Goal: Task Accomplishment & Management: Manage account settings

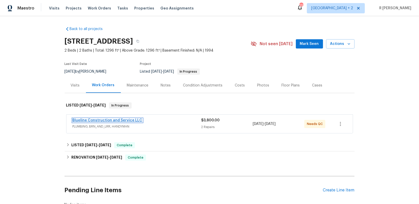
click at [84, 119] on link "Blueline Construction and Service LLC" at bounding box center [108, 121] width 70 height 4
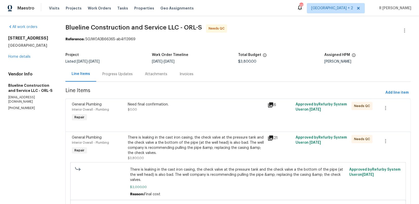
click at [121, 74] on div "Progress Updates" at bounding box center [117, 74] width 30 height 5
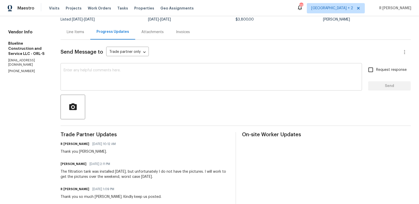
scroll to position [104, 0]
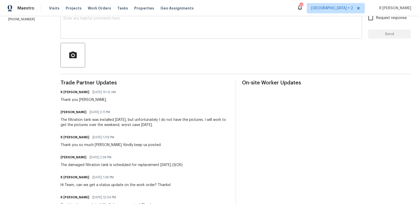
scroll to position [0, 0]
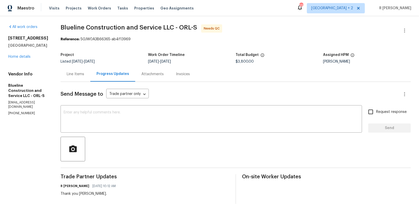
click at [90, 76] on div "Line Items" at bounding box center [76, 73] width 30 height 15
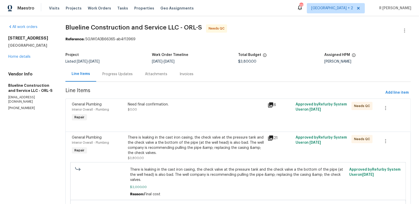
click at [173, 125] on div at bounding box center [238, 125] width 333 height 6
click at [167, 112] on div "Need final confirmation. $0.00" at bounding box center [196, 112] width 140 height 24
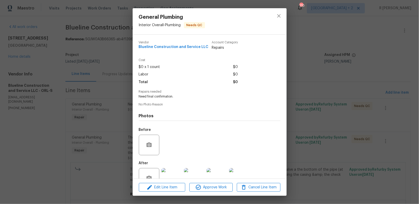
click at [197, 163] on div "After +2" at bounding box center [197, 174] width 116 height 33
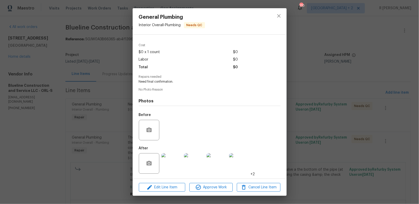
click at [173, 163] on img at bounding box center [171, 163] width 21 height 21
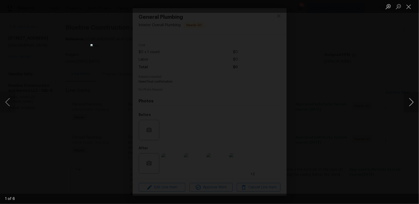
click at [409, 105] on button "Next image" at bounding box center [411, 102] width 15 height 21
click at [412, 103] on button "Next image" at bounding box center [411, 102] width 15 height 21
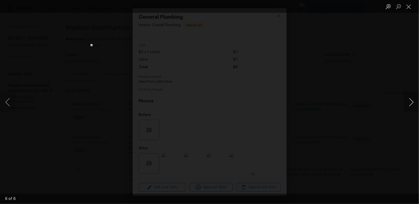
click at [412, 103] on button "Next image" at bounding box center [411, 102] width 15 height 21
click at [409, 7] on button "Close lightbox" at bounding box center [409, 6] width 10 height 9
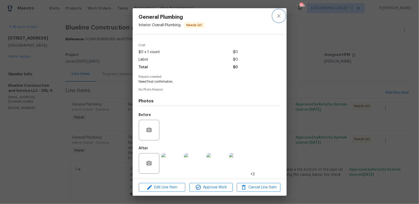
click at [280, 17] on icon "close" at bounding box center [279, 16] width 6 height 6
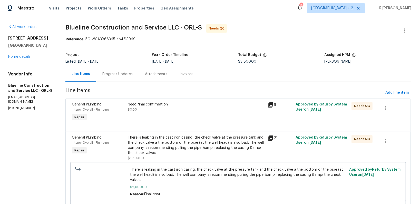
scroll to position [54, 0]
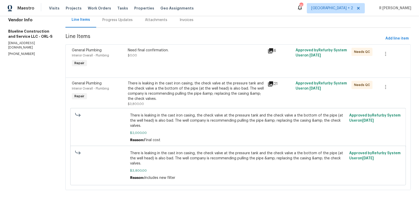
click at [179, 91] on div "There is leaking in the cast iron casing, the check valve at the pressure tank …" at bounding box center [196, 91] width 137 height 21
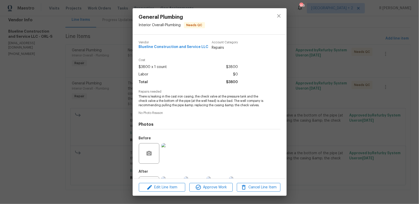
scroll to position [24, 0]
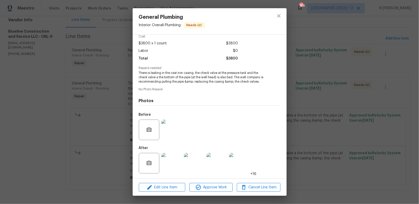
click at [173, 160] on img at bounding box center [171, 163] width 21 height 21
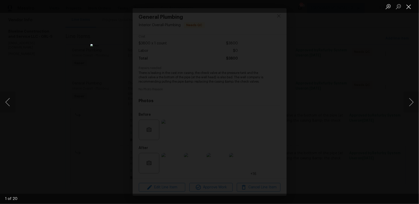
click at [410, 7] on button "Close lightbox" at bounding box center [409, 6] width 10 height 9
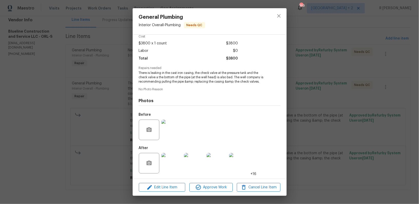
click at [175, 129] on img at bounding box center [171, 130] width 21 height 21
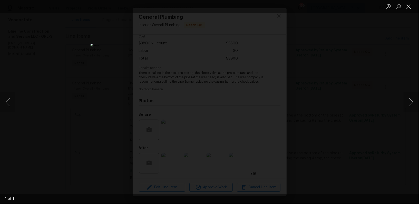
click at [408, 10] on button "Close lightbox" at bounding box center [409, 6] width 10 height 9
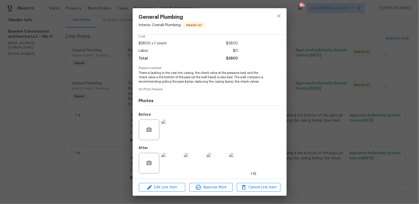
click at [176, 161] on img at bounding box center [171, 163] width 21 height 21
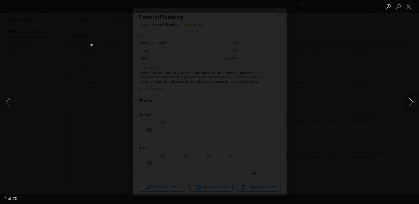
click at [413, 101] on button "Next image" at bounding box center [411, 102] width 15 height 21
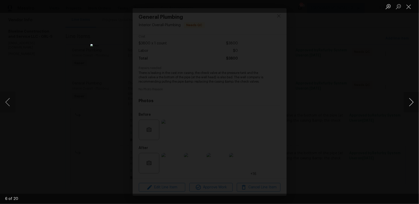
click at [413, 101] on button "Next image" at bounding box center [411, 102] width 15 height 21
click at [408, 10] on button "Close lightbox" at bounding box center [409, 6] width 10 height 9
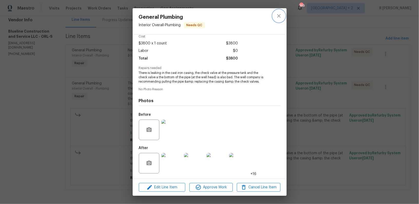
click at [278, 14] on icon "close" at bounding box center [279, 16] width 6 height 6
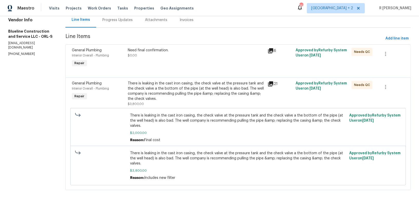
scroll to position [0, 0]
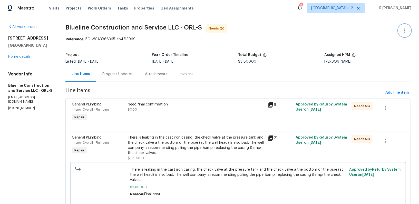
click at [405, 30] on icon "button" at bounding box center [404, 30] width 1 height 4
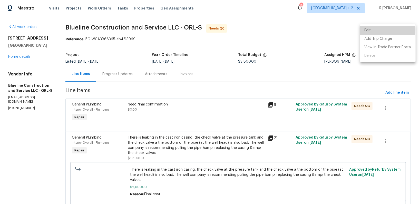
click at [367, 30] on li "Edit" at bounding box center [387, 30] width 55 height 8
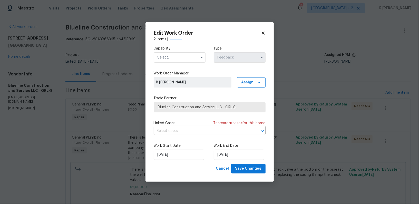
click at [175, 56] on input "text" at bounding box center [180, 57] width 52 height 10
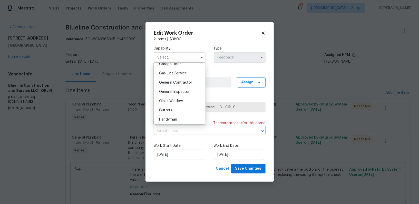
scroll to position [239, 0]
click at [186, 76] on span "General Contractor" at bounding box center [175, 75] width 33 height 4
type input "General Contractor"
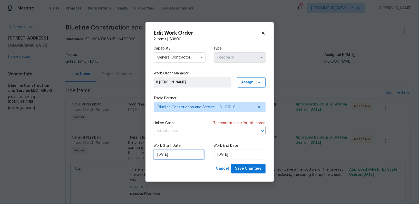
click at [172, 155] on input "02/09/2025" at bounding box center [179, 155] width 51 height 10
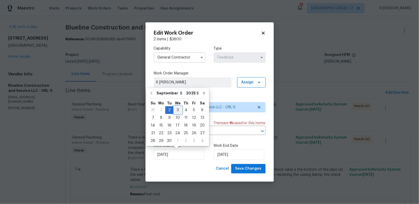
click at [177, 110] on div "3" at bounding box center [178, 110] width 8 height 7
type input "03/09/2025"
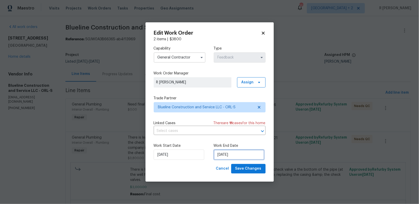
click at [227, 151] on input "05/09/2025" at bounding box center [239, 155] width 51 height 10
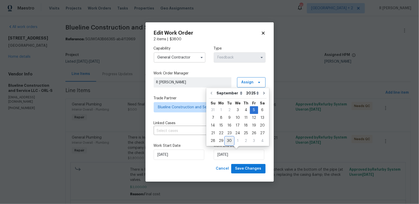
click at [228, 141] on div "30" at bounding box center [229, 140] width 8 height 7
type input "[DATE]"
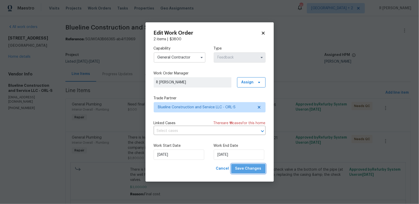
click at [252, 174] on button "Save Changes" at bounding box center [248, 168] width 34 height 9
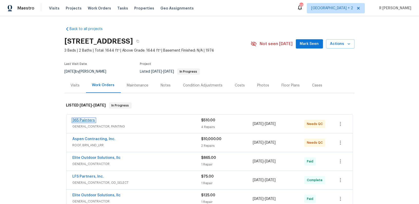
click at [83, 121] on link "365 Painters" at bounding box center [84, 121] width 23 height 4
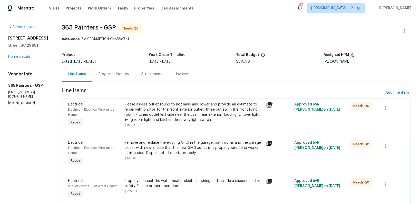
click at [128, 76] on div "Progress Updates" at bounding box center [113, 73] width 43 height 15
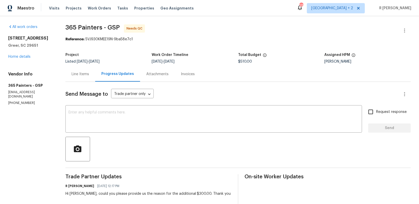
click at [85, 73] on div "Line Items" at bounding box center [80, 74] width 17 height 5
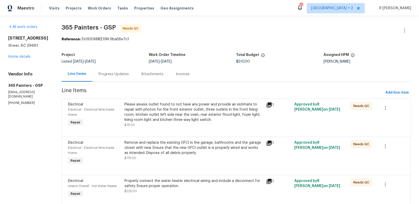
click at [110, 81] on div "Progress Updates" at bounding box center [113, 73] width 43 height 15
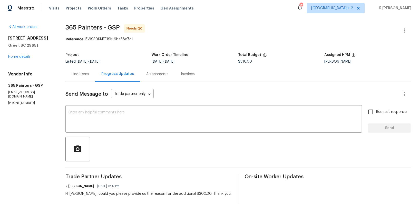
click at [17, 104] on p "(877) 365-0026" at bounding box center [30, 103] width 45 height 4
copy p "(877) 365-0026"
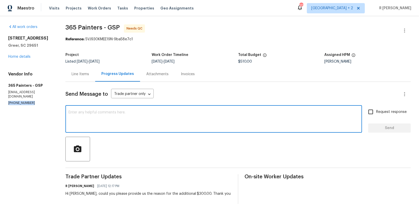
click at [177, 128] on textarea at bounding box center [214, 120] width 291 height 18
paste textarea "Hi Team, we sent you a text message through RingCentral to get a status update …"
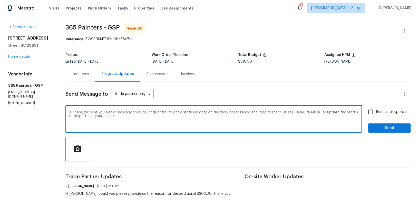
type textarea "Hi Team, we sent you a text message through RingCentral to get a status update …"
click at [397, 126] on span "Send" at bounding box center [390, 128] width 34 height 6
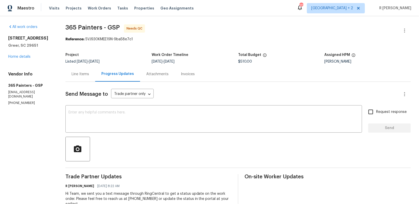
click at [22, 65] on div "All work orders 504 American Legion Rd Greer, SC 29651 Home details Vendor Info…" at bounding box center [30, 64] width 45 height 81
click at [17, 59] on link "Home details" at bounding box center [19, 57] width 22 height 4
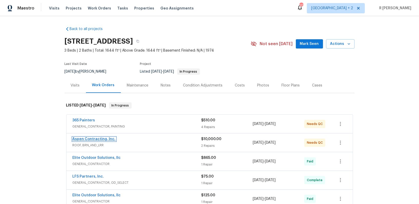
click at [101, 138] on link "Aspen Contracting, Inc." at bounding box center [94, 139] width 43 height 4
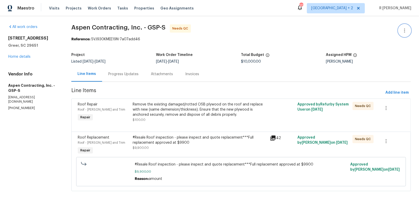
click at [403, 29] on icon "button" at bounding box center [405, 30] width 6 height 6
click at [368, 31] on li "Edit" at bounding box center [387, 30] width 55 height 8
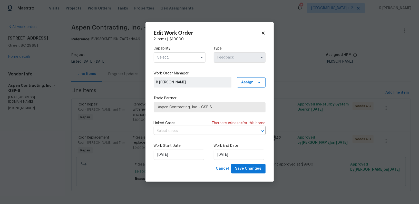
click at [182, 53] on input "text" at bounding box center [180, 57] width 52 height 10
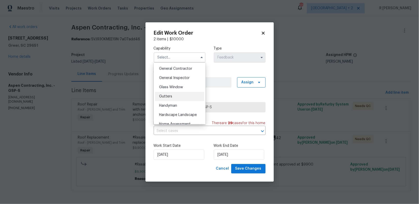
scroll to position [245, 0]
click at [176, 68] on span "General Contractor" at bounding box center [175, 69] width 33 height 4
type input "General Contractor"
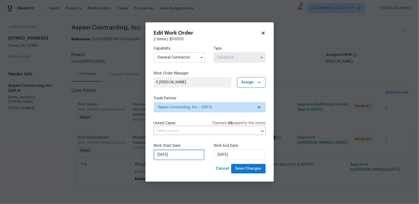
click at [170, 153] on input "09/09/2025" at bounding box center [179, 155] width 51 height 10
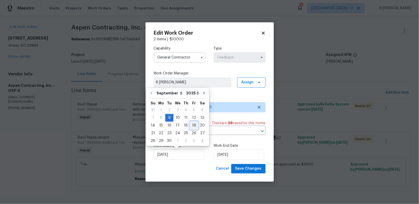
click at [190, 124] on div "19" at bounding box center [194, 125] width 8 height 7
type input "19/09/2025"
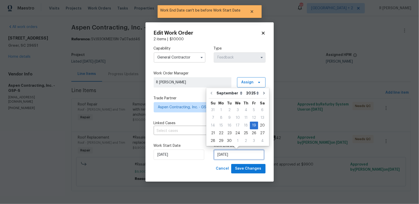
click at [231, 157] on input "19/09/2025" at bounding box center [239, 155] width 51 height 10
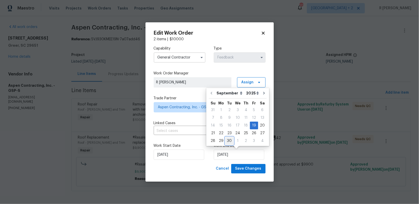
click at [228, 140] on div "30" at bounding box center [229, 140] width 8 height 7
type input "30/09/2025"
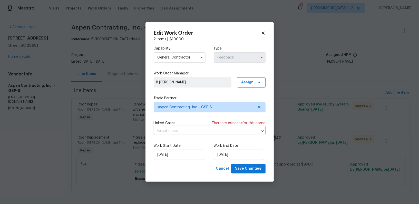
click at [247, 163] on div "Work Start Date 19/09/2025 Work End Date 30/09/2025" at bounding box center [210, 151] width 112 height 25
click at [247, 166] on span "Save Changes" at bounding box center [248, 169] width 26 height 6
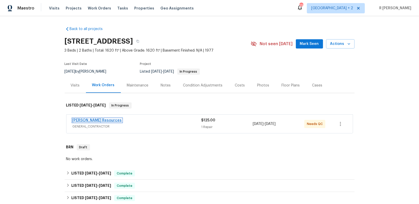
click at [88, 121] on link "[PERSON_NAME] Resources" at bounding box center [97, 121] width 49 height 4
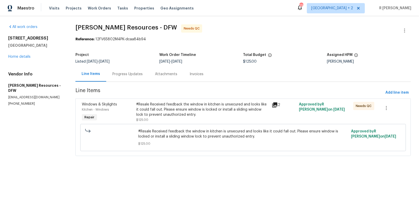
click at [110, 83] on section "[PERSON_NAME] Resources - DFW Needs QC Reference: 12FV65802M4PK-dcaa84b94 Proje…" at bounding box center [243, 93] width 336 height 138
click at [127, 69] on div "Progress Updates" at bounding box center [127, 73] width 43 height 15
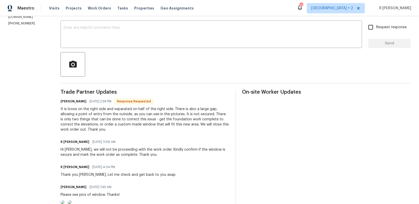
scroll to position [85, 0]
click at [169, 155] on div "Hi [PERSON_NAME], we will not be proceeding with the work order. Kindly confirm…" at bounding box center [145, 151] width 169 height 10
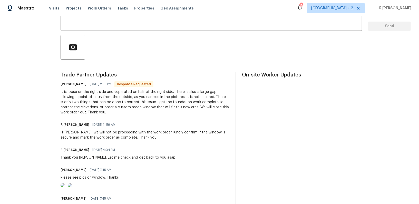
scroll to position [122, 0]
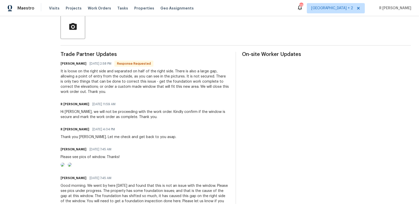
click at [100, 85] on div "It is loose on the right side and separated on half of the right side. There is…" at bounding box center [145, 82] width 169 height 26
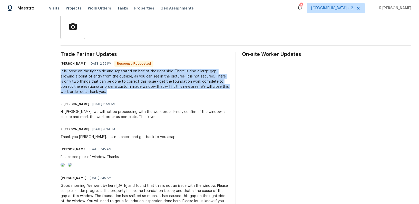
click at [100, 85] on div "It is loose on the right side and separated on half of the right side. There is…" at bounding box center [145, 82] width 169 height 26
copy div "It is loose on the right side and separated on half of the right side. There is…"
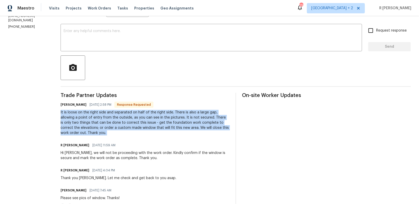
scroll to position [24, 0]
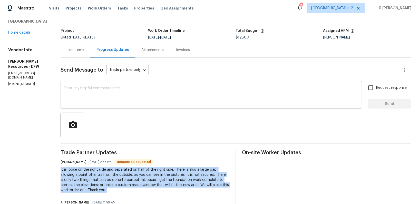
click at [130, 97] on textarea at bounding box center [212, 96] width 296 height 18
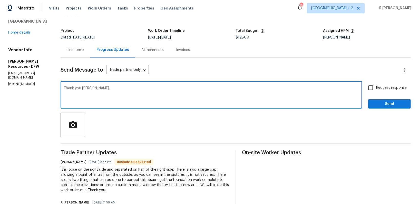
type textarea "Thank you [PERSON_NAME]."
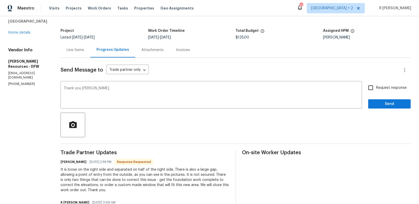
click at [390, 88] on span "Request response" at bounding box center [391, 87] width 31 height 5
click at [376, 88] on input "Request response" at bounding box center [371, 87] width 11 height 11
checkbox input "true"
click at [387, 101] on span "Send" at bounding box center [390, 104] width 34 height 6
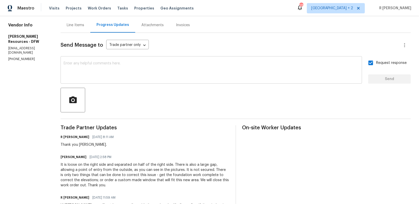
scroll to position [92, 0]
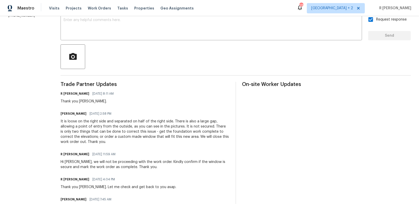
click at [115, 122] on div "It is loose on the right side and separated on half of the right side. There is…" at bounding box center [145, 132] width 169 height 26
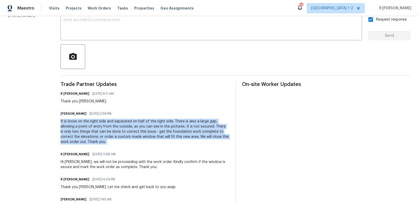
click at [115, 122] on div "It is loose on the right side and separated on half of the right side. There is…" at bounding box center [145, 132] width 169 height 26
copy div "It is loose on the right side and separated on half of the right side. There is…"
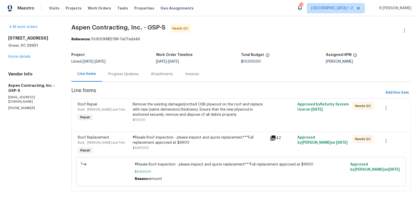
click at [183, 110] on div "Remove the existing damaged/rotted OSB plywood on the roof and replace with new…" at bounding box center [200, 109] width 135 height 15
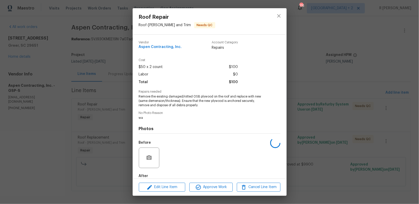
scroll to position [28, 0]
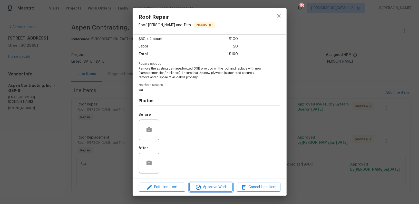
click at [209, 191] on button "Approve Work" at bounding box center [210, 187] width 43 height 9
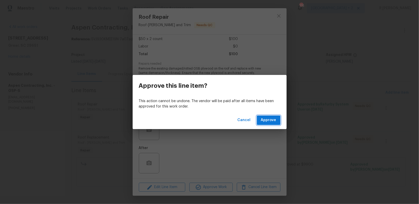
click at [267, 118] on span "Approve" at bounding box center [268, 120] width 15 height 6
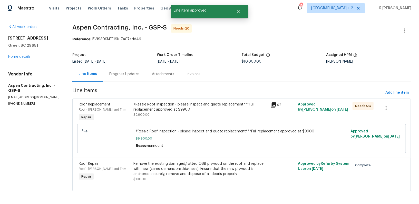
click at [184, 109] on div "#Resale Roof inspection - please inspect and quote replacement***Full replaceme…" at bounding box center [201, 107] width 134 height 10
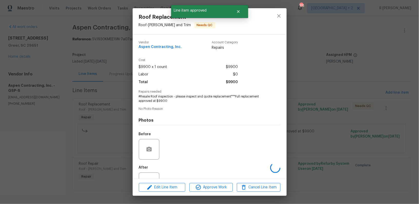
scroll to position [19, 0]
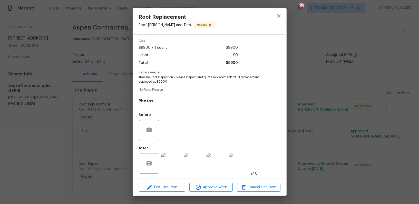
click at [164, 166] on img at bounding box center [171, 163] width 21 height 21
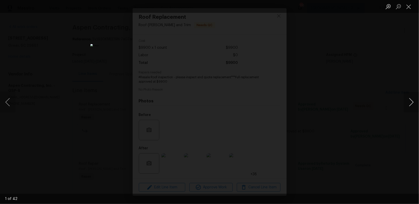
click at [413, 101] on button "Next image" at bounding box center [411, 102] width 15 height 21
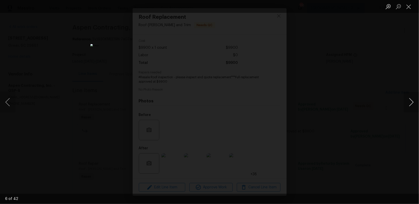
click at [413, 101] on button "Next image" at bounding box center [411, 102] width 15 height 21
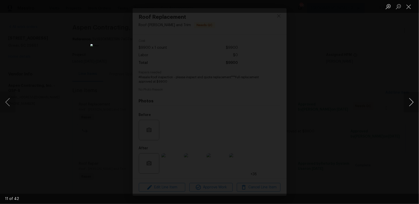
click at [413, 101] on button "Next image" at bounding box center [411, 102] width 15 height 21
click at [414, 103] on button "Next image" at bounding box center [411, 102] width 15 height 21
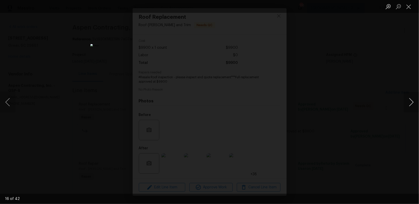
click at [414, 103] on button "Next image" at bounding box center [411, 102] width 15 height 21
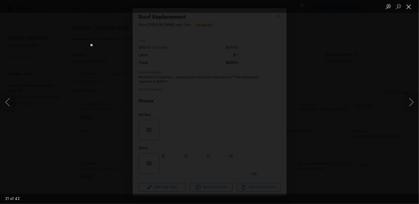
click at [409, 5] on button "Close lightbox" at bounding box center [409, 6] width 10 height 9
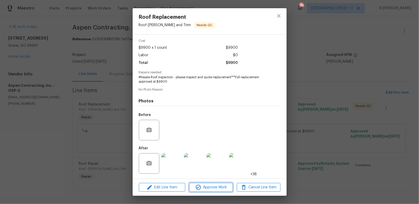
click at [211, 190] on span "Approve Work" at bounding box center [211, 187] width 40 height 6
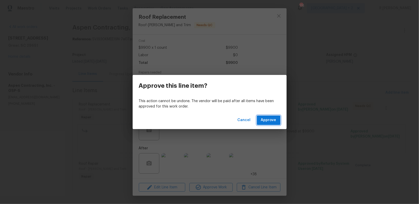
click at [263, 121] on span "Approve" at bounding box center [268, 120] width 15 height 6
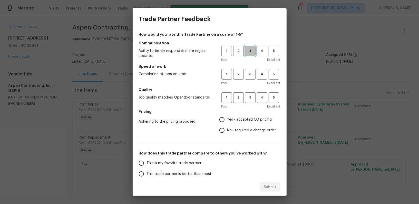
click at [252, 48] on span "3" at bounding box center [250, 51] width 9 height 6
click at [251, 78] on button "3" at bounding box center [250, 74] width 11 height 11
click at [246, 100] on span "3" at bounding box center [250, 98] width 9 height 6
click at [229, 127] on label "No - required a change order" at bounding box center [247, 130] width 60 height 11
click at [227, 127] on input "No - required a change order" at bounding box center [222, 130] width 11 height 11
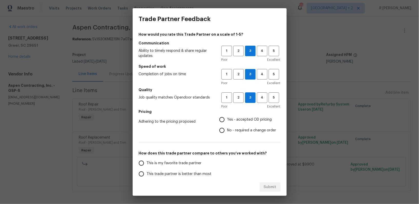
radio input "true"
click at [165, 178] on label "This trade partner is better than most" at bounding box center [176, 174] width 81 height 11
click at [147, 178] on input "This trade partner is better than most" at bounding box center [141, 174] width 11 height 11
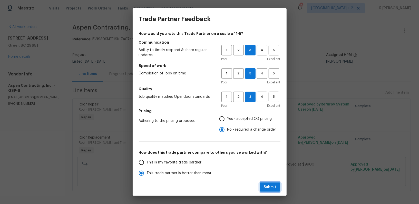
click at [260, 185] on button "Submit" at bounding box center [270, 187] width 21 height 9
radio input "true"
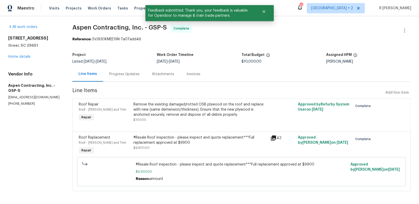
click at [124, 73] on div "Progress Updates" at bounding box center [124, 74] width 30 height 5
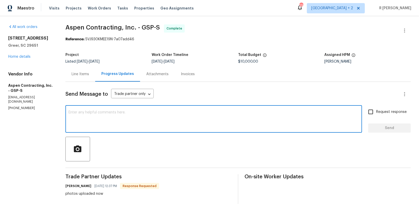
click at [148, 125] on textarea at bounding box center [214, 120] width 291 height 18
paste textarea "Hi Team, the work order has been approved. Kindly upload the detailed invoice. …"
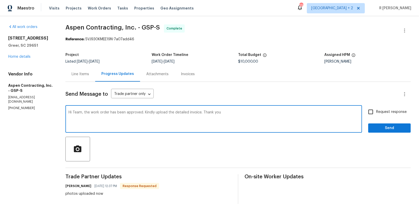
type textarea "Hi Team, the work order has been approved. Kindly upload the detailed invoice. …"
click at [395, 127] on span "Send" at bounding box center [390, 128] width 34 height 6
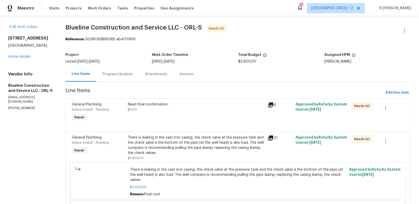
click at [175, 124] on div at bounding box center [238, 125] width 333 height 6
click at [147, 111] on div "Need final confirmation. $0.00" at bounding box center [196, 107] width 137 height 10
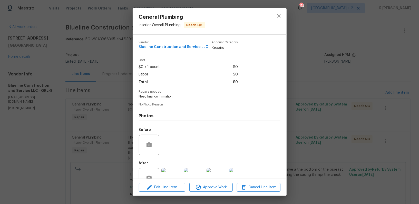
scroll to position [15, 0]
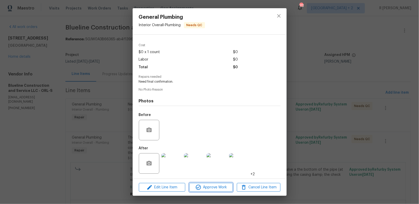
click at [208, 186] on span "Approve Work" at bounding box center [211, 187] width 40 height 6
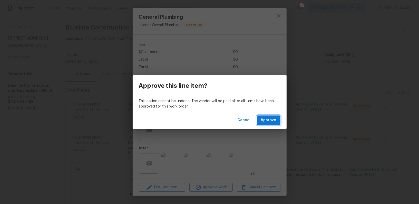
click at [270, 118] on span "Approve" at bounding box center [268, 120] width 15 height 6
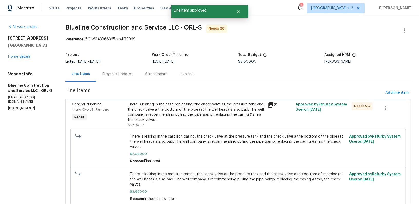
click at [166, 117] on div "There is leaking in the cast iron casing, the check valve at the pressure tank …" at bounding box center [196, 112] width 137 height 21
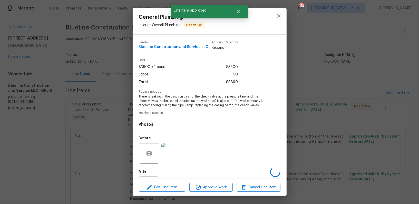
scroll to position [24, 0]
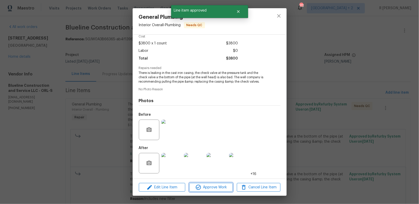
click at [213, 187] on span "Approve Work" at bounding box center [211, 187] width 40 height 6
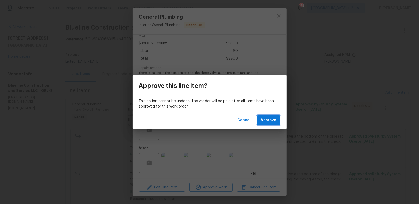
click at [272, 123] on span "Approve" at bounding box center [268, 120] width 15 height 6
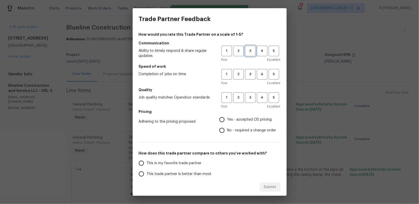
click at [250, 52] on span "3" at bounding box center [250, 51] width 9 height 6
click at [251, 75] on span "3" at bounding box center [250, 74] width 9 height 6
click at [253, 96] on span "3" at bounding box center [250, 98] width 9 height 6
click at [229, 131] on span "No - required a change order" at bounding box center [251, 130] width 49 height 5
click at [227, 131] on input "No - required a change order" at bounding box center [222, 130] width 11 height 11
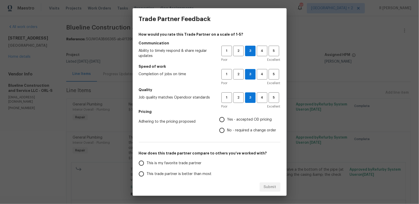
radio input "true"
click at [192, 174] on span "This trade partner is better than most" at bounding box center [179, 174] width 65 height 5
click at [147, 174] on input "This trade partner is better than most" at bounding box center [141, 174] width 11 height 11
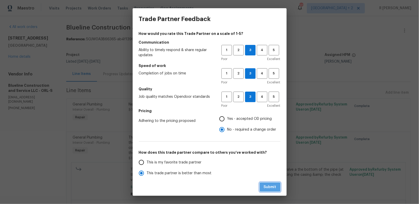
click at [269, 188] on span "Submit" at bounding box center [270, 187] width 13 height 6
radio input "true"
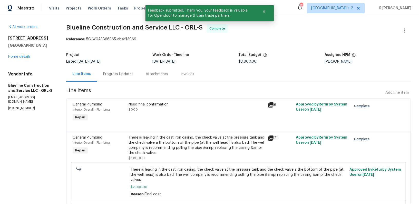
click at [118, 74] on div "Progress Updates" at bounding box center [118, 74] width 30 height 5
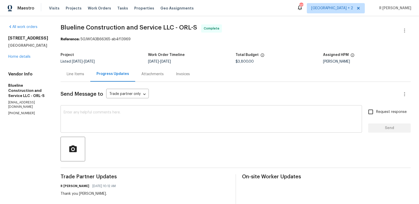
click at [187, 132] on div "x ​" at bounding box center [212, 120] width 302 height 26
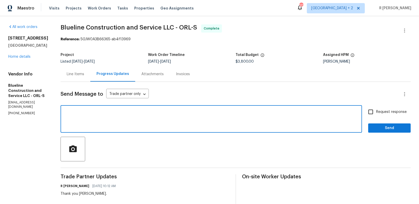
paste textarea "Hi Team, the work order has been approved. Kindly upload the detailed invoice. …"
type textarea "Hi Team, the work order has been approved. Kindly upload the detailed invoice. …"
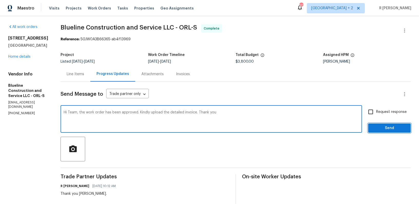
click at [392, 129] on span "Send" at bounding box center [390, 128] width 34 height 6
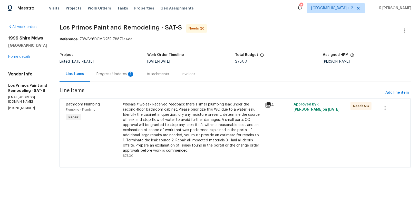
click at [100, 73] on div "Progress Updates 1" at bounding box center [116, 74] width 38 height 5
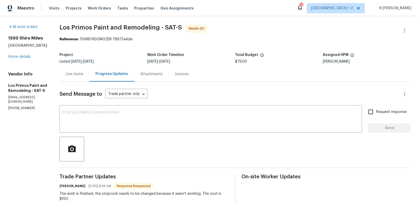
click at [72, 72] on div "Line Items" at bounding box center [74, 74] width 17 height 5
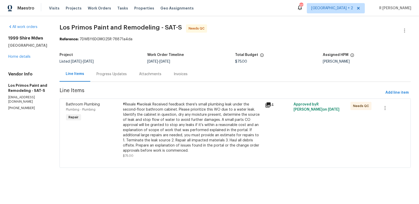
click at [183, 135] on div "#Resale #lwoleak Received feedback there's small plumbing leak under the second…" at bounding box center [192, 127] width 139 height 51
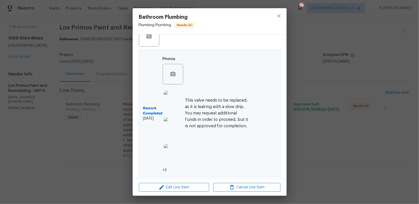
scroll to position [124, 0]
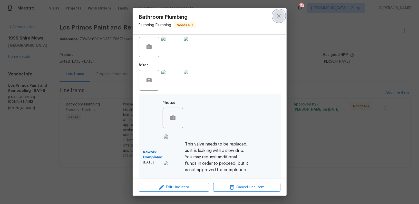
click at [278, 18] on icon "close" at bounding box center [279, 16] width 6 height 6
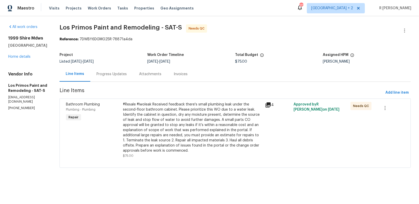
click at [109, 72] on div "Progress Updates" at bounding box center [112, 74] width 30 height 5
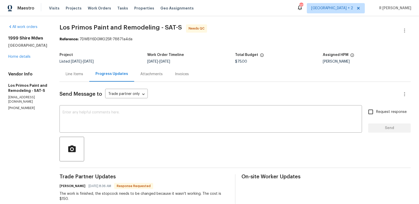
click at [73, 71] on div "Line Items" at bounding box center [75, 73] width 30 height 15
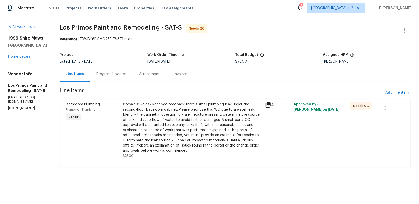
click at [194, 120] on div "#Resale #lwoleak Received feedback there's small plumbing leak under the second…" at bounding box center [192, 127] width 139 height 51
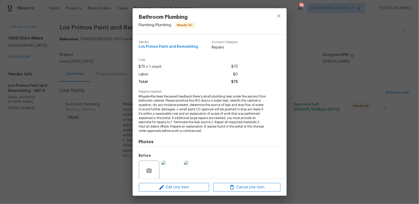
scroll to position [168, 0]
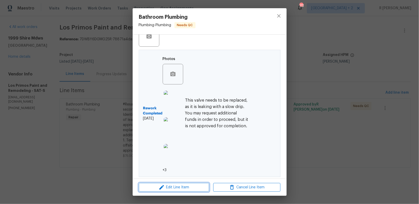
click at [181, 189] on span "Edit Line Item" at bounding box center [173, 187] width 67 height 6
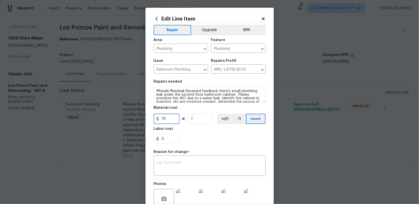
click at [171, 121] on input "75" at bounding box center [167, 119] width 26 height 10
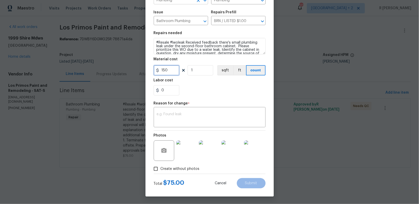
type input "150"
click at [175, 122] on textarea at bounding box center [210, 117] width 106 height 11
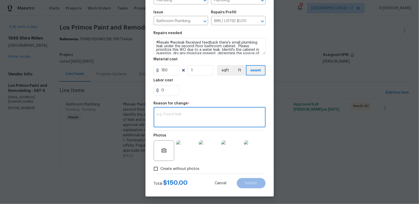
paste textarea "(YK) Updated per vendor’s final cost."
type textarea "(YK) Updated per vendor’s final cost."
click at [255, 182] on span "Submit" at bounding box center [251, 184] width 12 height 4
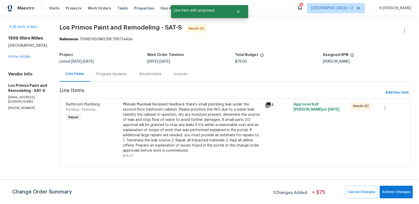
scroll to position [0, 0]
click at [388, 189] on span "Submit Changes" at bounding box center [397, 192] width 28 height 6
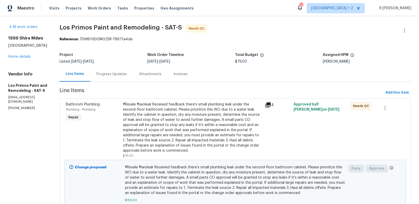
click at [104, 73] on div "Progress Updates" at bounding box center [112, 74] width 30 height 5
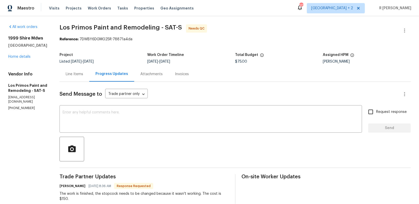
click at [71, 77] on div "Line Items" at bounding box center [75, 73] width 30 height 15
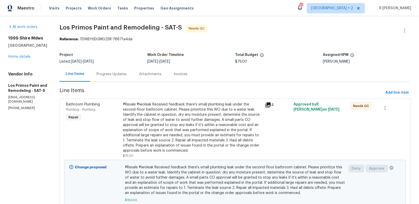
click at [106, 74] on div "Progress Updates" at bounding box center [112, 74] width 30 height 5
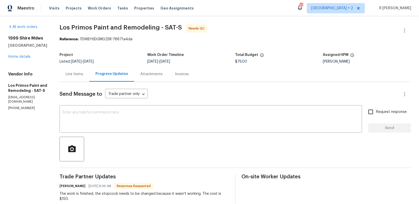
click at [19, 59] on div "1999 Shire Mdws New Braunfels, TX 78130 Home details" at bounding box center [27, 48] width 39 height 24
click at [20, 59] on link "Home details" at bounding box center [19, 57] width 22 height 4
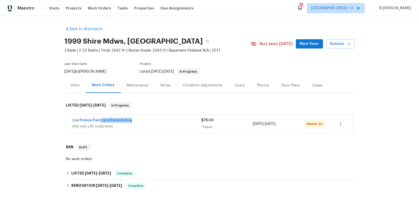
drag, startPoint x: 131, startPoint y: 121, endPoint x: 49, endPoint y: 120, distance: 81.9
click at [49, 120] on div "Back to all projects 1999 Shire Mdws, New Braunfels, TX 78130 3 Beds | 2 1/2 Ba…" at bounding box center [209, 110] width 419 height 188
copy link "Los Primos Paint and Remodeling"
click at [103, 120] on link "Los Primos Paint and Remodeling" at bounding box center [103, 121] width 60 height 4
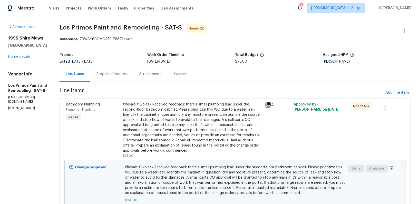
click at [122, 73] on div "Progress Updates" at bounding box center [112, 74] width 30 height 5
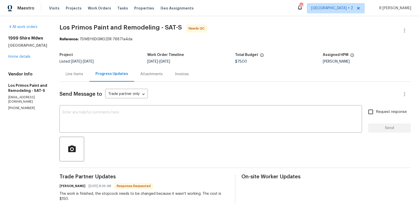
click at [75, 77] on div "Line Items" at bounding box center [75, 73] width 30 height 15
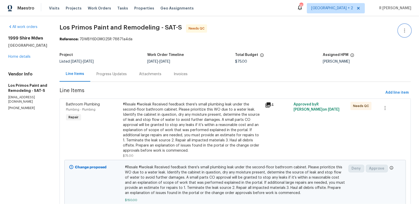
click at [403, 31] on icon "button" at bounding box center [405, 30] width 6 height 6
click at [374, 31] on li "Edit" at bounding box center [387, 30] width 55 height 8
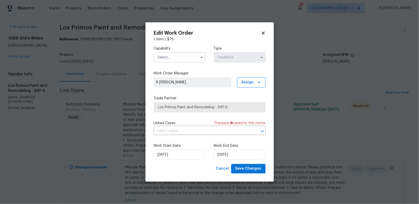
click at [168, 61] on input "text" at bounding box center [180, 57] width 52 height 10
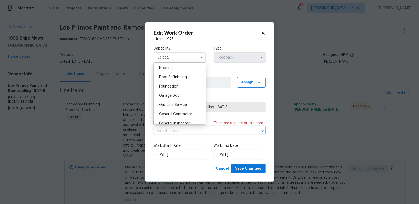
scroll to position [204, 0]
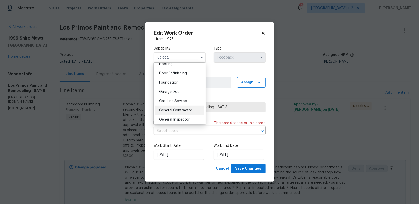
click at [184, 110] on span "General Contractor" at bounding box center [175, 111] width 33 height 4
type input "General Contractor"
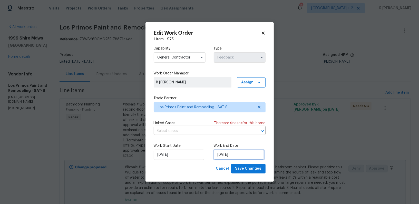
click at [222, 150] on input "01/10/2025" at bounding box center [239, 155] width 51 height 10
select select "9"
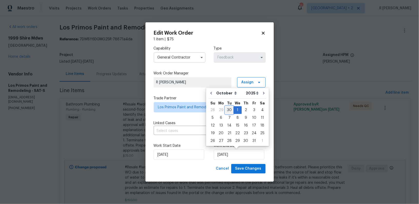
click at [231, 113] on div "30" at bounding box center [229, 110] width 8 height 7
type input "30/09/2025"
select select "8"
click at [247, 172] on span "Save Changes" at bounding box center [248, 169] width 26 height 6
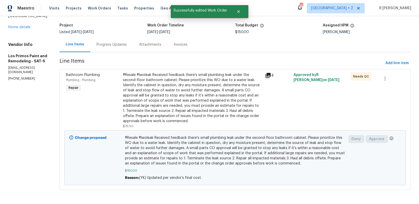
scroll to position [0, 0]
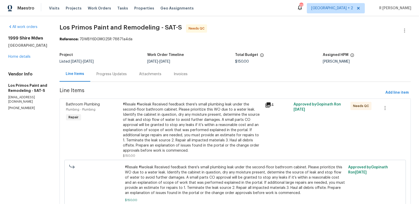
click at [198, 128] on div "#Resale #lwoleak Received feedback there's small plumbing leak under the second…" at bounding box center [192, 127] width 139 height 51
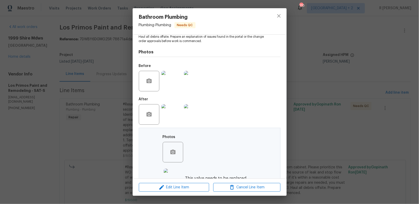
scroll to position [168, 0]
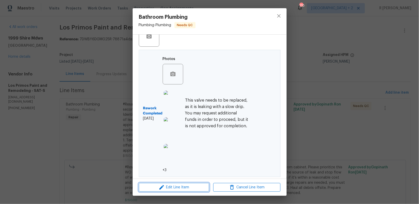
click at [185, 190] on span "Edit Line Item" at bounding box center [173, 187] width 67 height 6
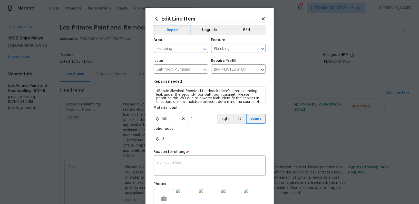
click at [261, 20] on icon at bounding box center [263, 18] width 5 height 5
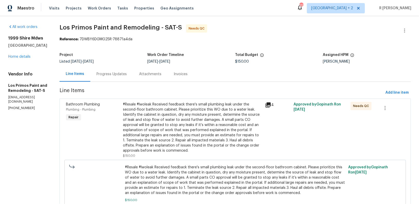
click at [209, 103] on div "#Resale #lwoleak Received feedback there's small plumbing leak under the second…" at bounding box center [192, 127] width 139 height 51
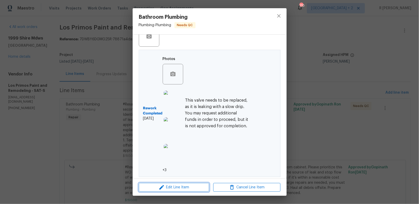
click at [192, 186] on span "Edit Line Item" at bounding box center [173, 187] width 67 height 6
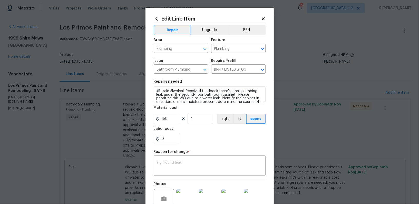
click at [263, 18] on icon at bounding box center [263, 18] width 3 height 3
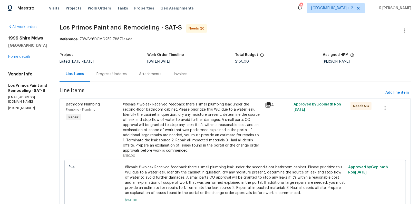
scroll to position [30, 0]
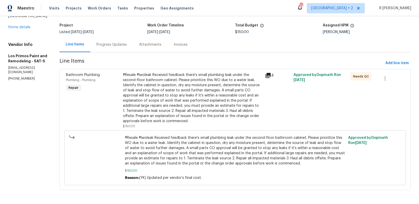
click at [162, 115] on div "#Resale #lwoleak Received feedback there's small plumbing leak under the second…" at bounding box center [192, 97] width 139 height 51
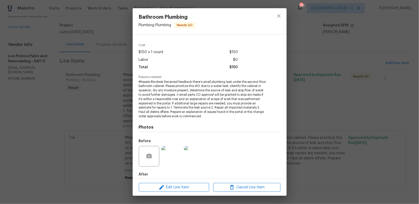
scroll to position [168, 0]
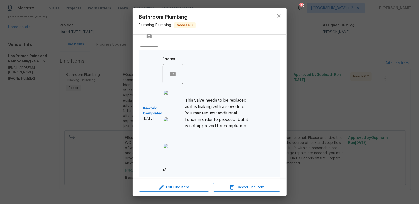
click at [208, 121] on h6 "This valve needs to be replaced, as it is leaking with a slow drip. You may req…" at bounding box center [217, 113] width 64 height 32
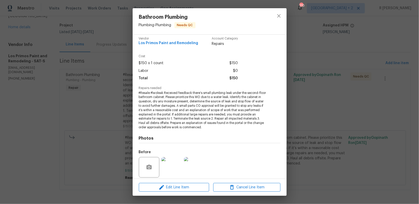
scroll to position [21, 0]
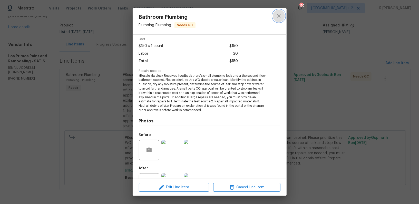
click at [278, 15] on icon "close" at bounding box center [279, 16] width 6 height 6
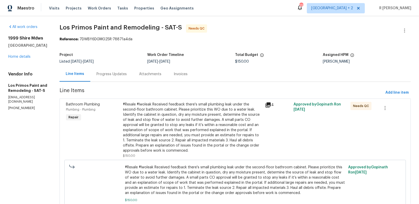
click at [141, 134] on div "#Resale #lwoleak Received feedback there's small plumbing leak under the second…" at bounding box center [192, 127] width 139 height 51
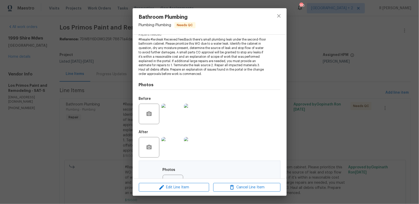
scroll to position [168, 0]
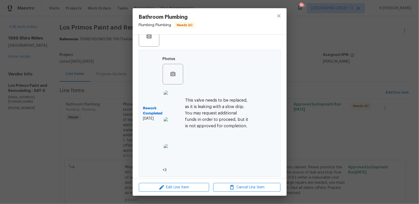
click at [240, 96] on div "Rework Completed [DATE] Photos +3 This valve needs to be replaced, as it is lea…" at bounding box center [196, 113] width 106 height 119
click at [216, 117] on h6 "This valve needs to be replaced, as it is leaking with a slow drip. You may req…" at bounding box center [217, 113] width 64 height 32
click at [280, 17] on icon "close" at bounding box center [279, 16] width 6 height 6
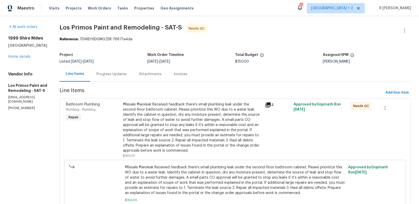
click at [242, 136] on div "#Resale #lwoleak Received feedback there's small plumbing leak under the second…" at bounding box center [192, 127] width 139 height 51
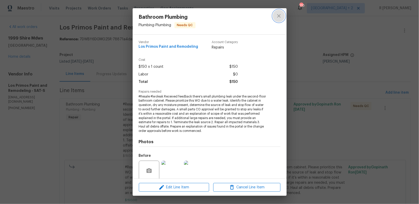
click at [279, 18] on icon "close" at bounding box center [279, 16] width 6 height 6
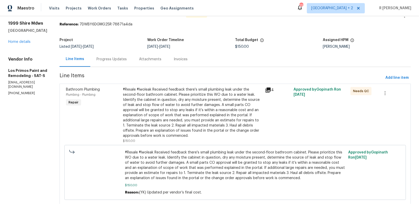
scroll to position [0, 0]
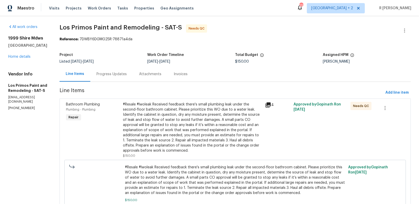
click at [192, 110] on div "#Resale #lwoleak Received feedback there's small plumbing leak under the second…" at bounding box center [192, 127] width 139 height 51
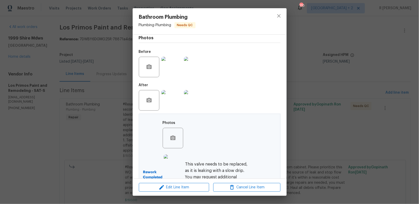
scroll to position [168, 0]
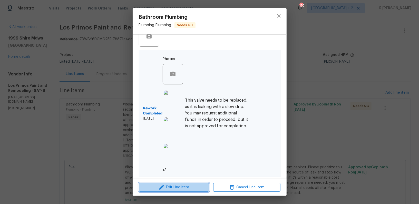
click at [183, 188] on span "Edit Line Item" at bounding box center [173, 187] width 67 height 6
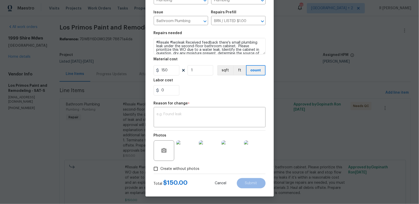
scroll to position [0, 0]
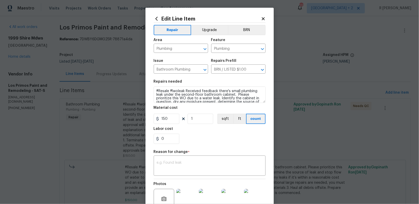
click at [264, 20] on icon at bounding box center [263, 18] width 3 height 3
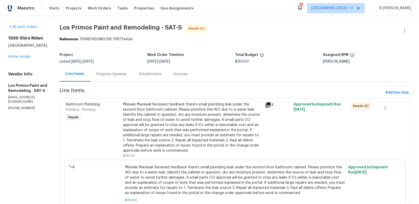
click at [117, 72] on div "Progress Updates" at bounding box center [112, 74] width 30 height 5
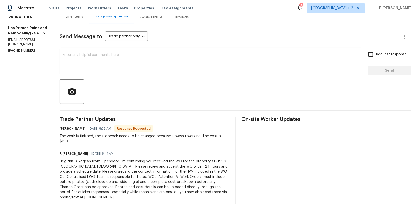
scroll to position [57, 0]
click at [170, 68] on textarea at bounding box center [211, 63] width 297 height 18
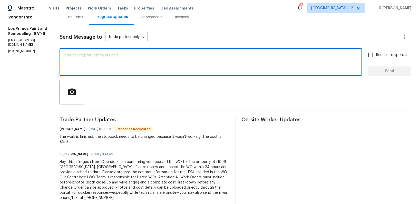
scroll to position [0, 0]
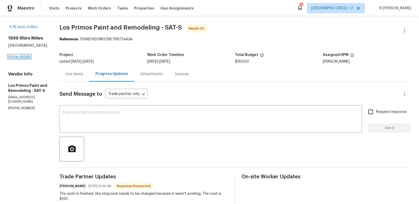
click at [23, 59] on link "Home details" at bounding box center [19, 57] width 22 height 4
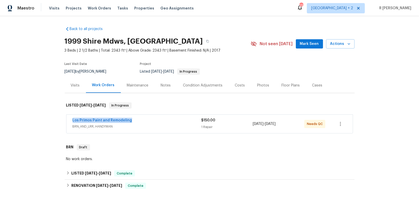
drag, startPoint x: 137, startPoint y: 122, endPoint x: 51, endPoint y: 118, distance: 85.6
click at [51, 118] on div "Back to all projects 1999 Shire Mdws, [GEOGRAPHIC_DATA] 3 Beds | 2 1/2 Baths | …" at bounding box center [209, 110] width 419 height 188
copy link "Los Primos Paint and Remodeling"
